Goal: Information Seeking & Learning: Learn about a topic

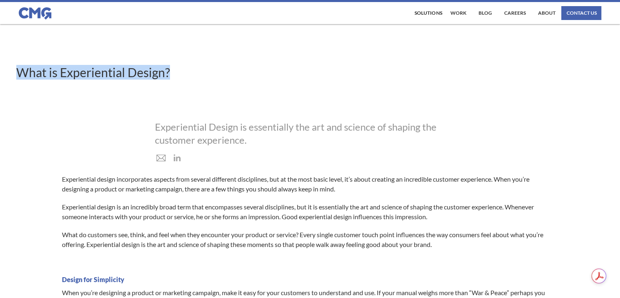
drag, startPoint x: 13, startPoint y: 68, endPoint x: 169, endPoint y: 67, distance: 156.1
click at [169, 67] on h1 "What is Experiential Design?" at bounding box center [310, 72] width 620 height 15
copy h1 "What is Experiential Design?"
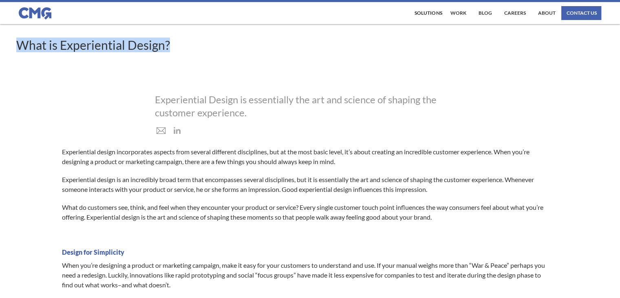
scroll to position [41, 0]
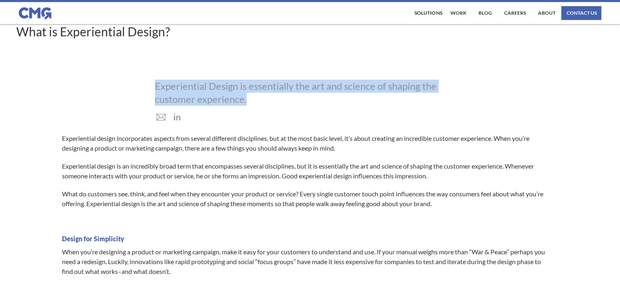
drag, startPoint x: 155, startPoint y: 82, endPoint x: 257, endPoint y: 99, distance: 103.3
click at [257, 99] on div "Experiential Design is essentially the art and science of shaping the customer …" at bounding box center [310, 92] width 310 height 26
copy div "Experiential Design is essentially the art and science of shaping the customer …"
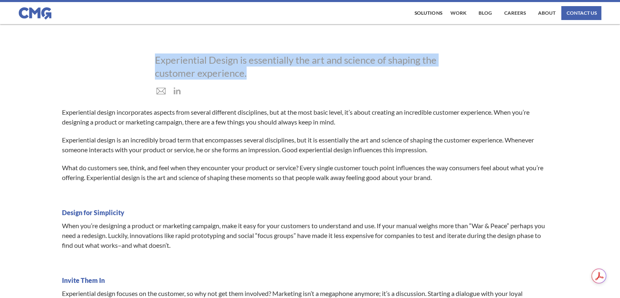
scroll to position [82, 0]
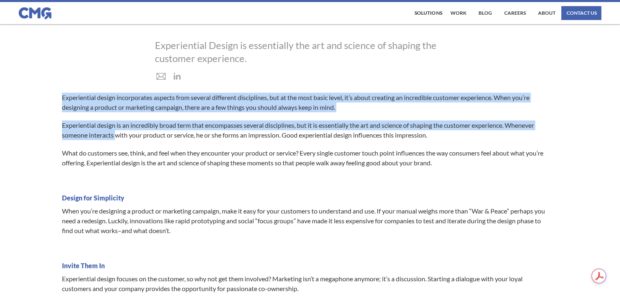
drag, startPoint x: 58, startPoint y: 90, endPoint x: 115, endPoint y: 131, distance: 69.6
click at [198, 128] on p "Experiential design is an incredibly broad term that encompasses several discip…" at bounding box center [306, 130] width 488 height 20
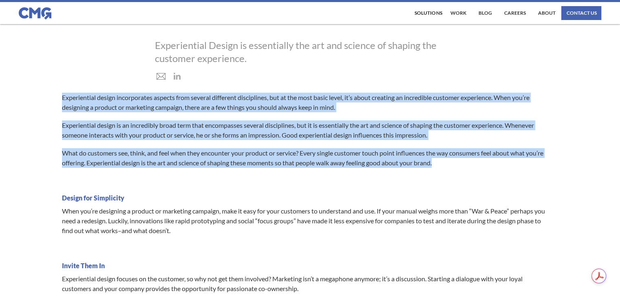
drag, startPoint x: 461, startPoint y: 162, endPoint x: 62, endPoint y: 94, distance: 405.6
copy div "Experiential design incorporates aspects from several different disciplines, bu…"
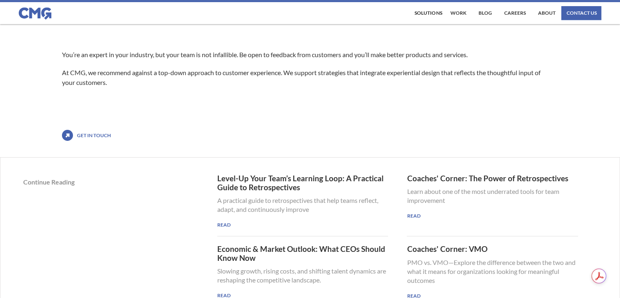
scroll to position [571, 0]
